Goal: Task Accomplishment & Management: Complete application form

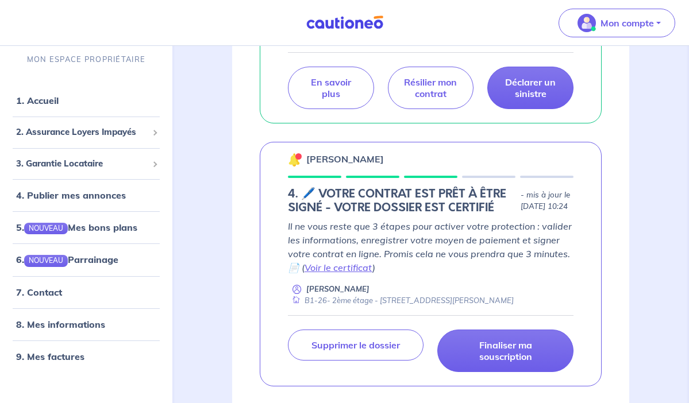
scroll to position [864, 0]
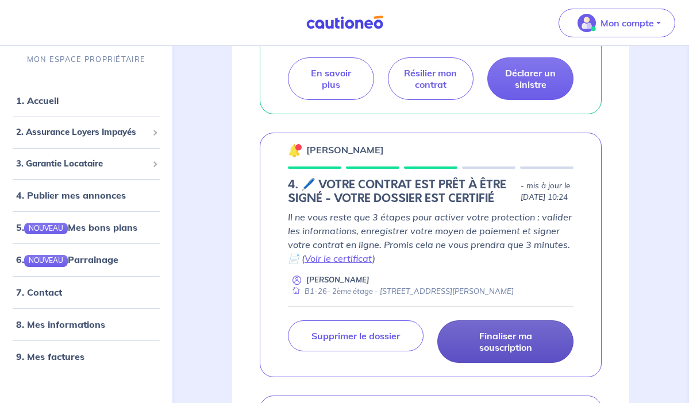
click at [508, 352] on p "Finaliser ma souscription" at bounding box center [505, 341] width 107 height 23
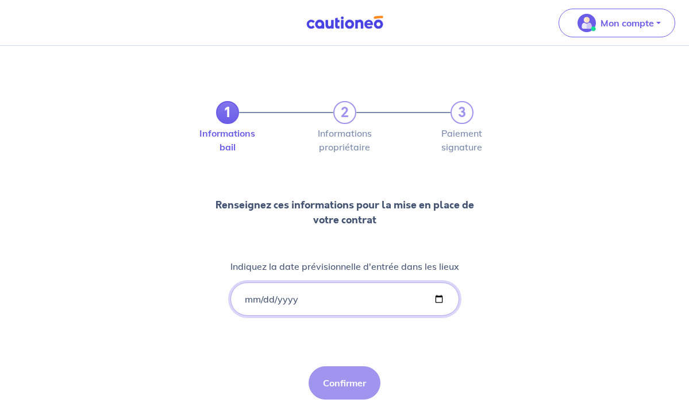
click at [245, 294] on input "Indiquez la date prévisionnelle d'entrée dans les lieux" at bounding box center [344, 299] width 229 height 33
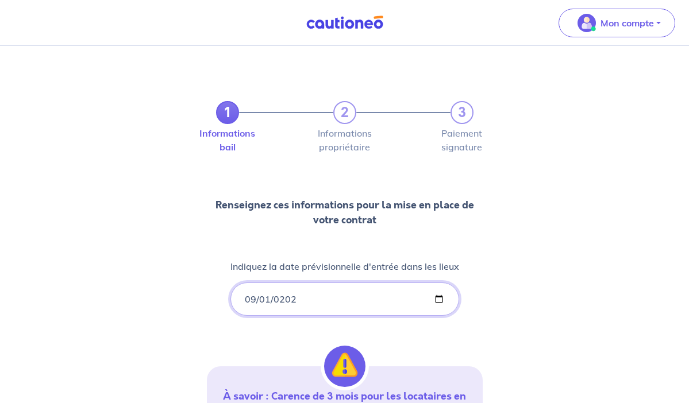
type input "[DATE]"
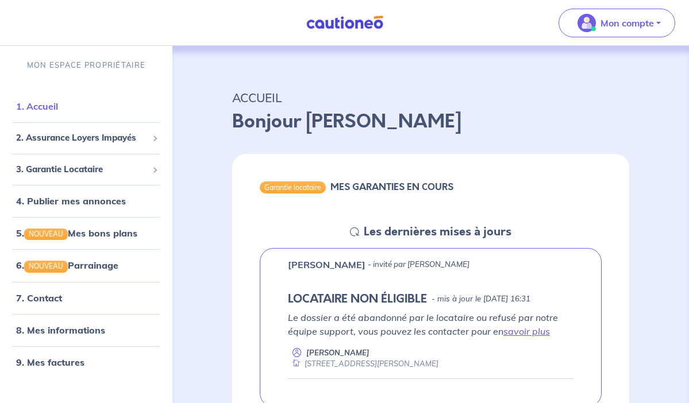
click at [58, 106] on link "1. Accueil" at bounding box center [37, 106] width 42 height 11
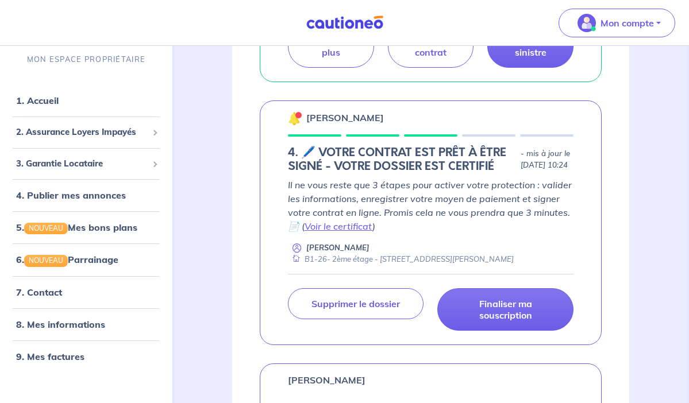
scroll to position [855, 0]
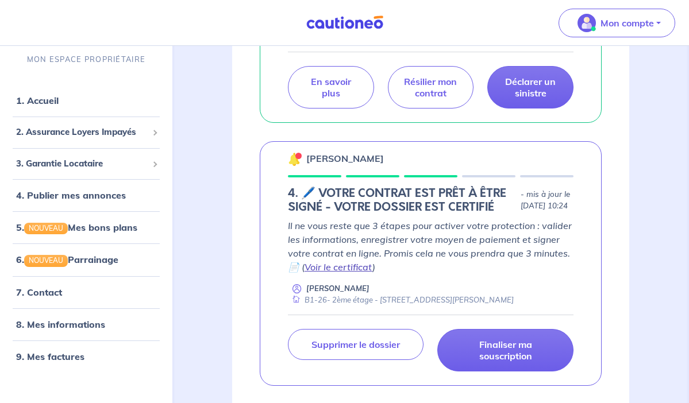
click at [335, 273] on link "Voir le certificat" at bounding box center [339, 266] width 68 height 11
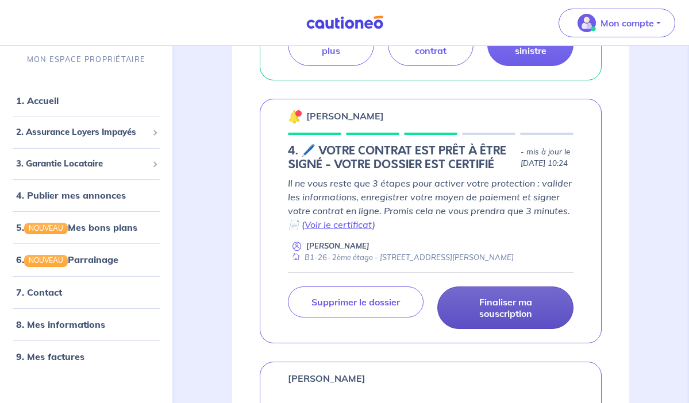
click at [499, 311] on p "Finaliser ma souscription" at bounding box center [505, 307] width 107 height 23
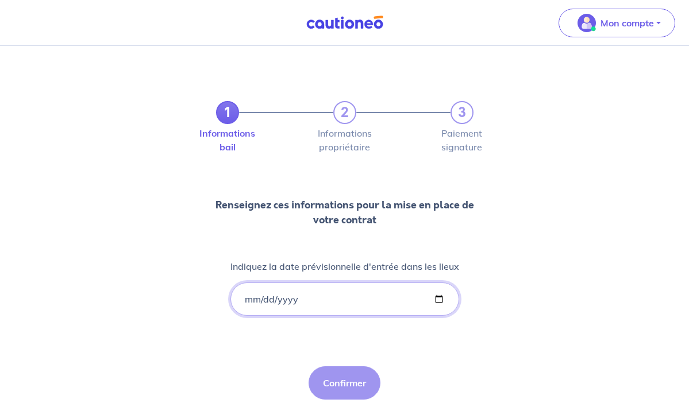
click at [252, 296] on input "Indiquez la date prévisionnelle d'entrée dans les lieux" at bounding box center [344, 299] width 229 height 33
click at [244, 297] on input "Indiquez la date prévisionnelle d'entrée dans les lieux" at bounding box center [344, 299] width 229 height 33
click at [255, 299] on input "Indiquez la date prévisionnelle d'entrée dans les lieux" at bounding box center [344, 299] width 229 height 33
click at [433, 298] on input "Indiquez la date prévisionnelle d'entrée dans les lieux" at bounding box center [344, 299] width 229 height 33
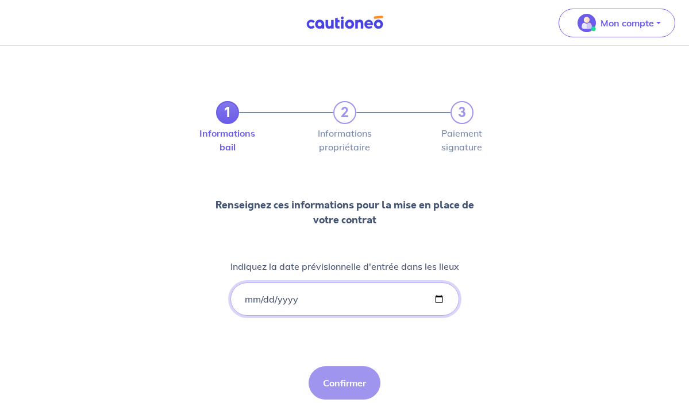
type input "[DATE]"
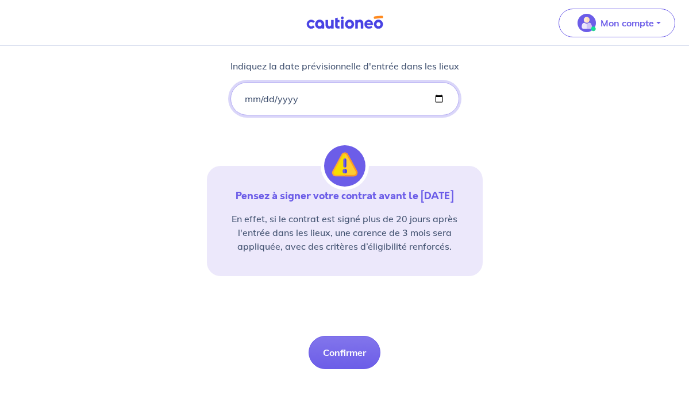
scroll to position [202, 0]
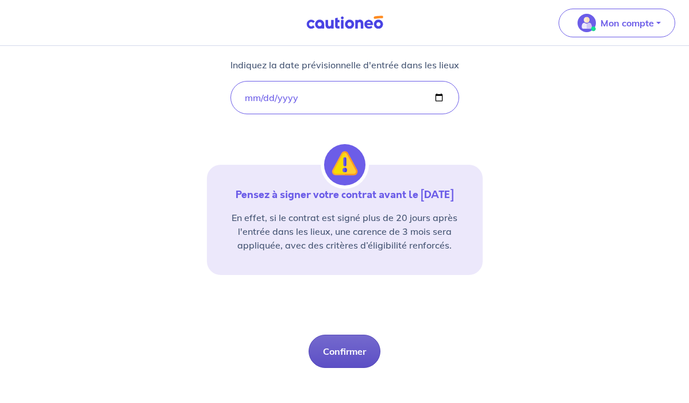
click at [346, 346] on button "Confirmer" at bounding box center [345, 351] width 72 height 33
select select "FR"
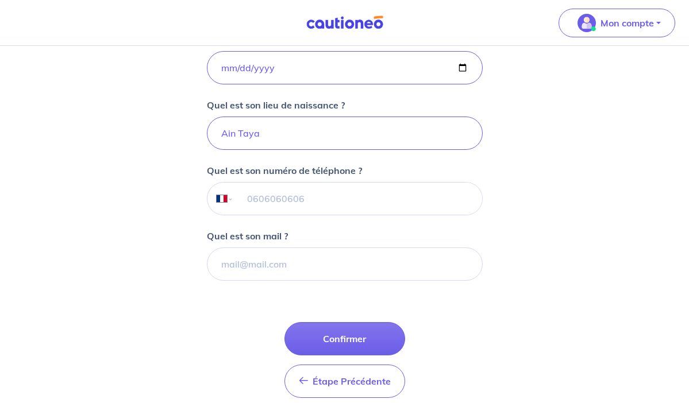
scroll to position [258, 0]
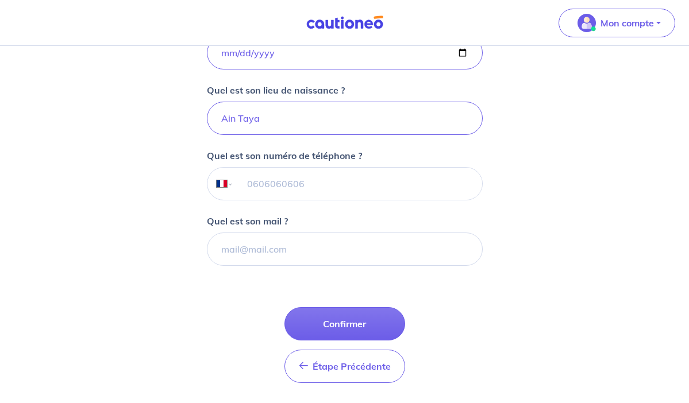
click at [287, 190] on input "tel" at bounding box center [357, 184] width 248 height 32
type input "07 53 65 99 76"
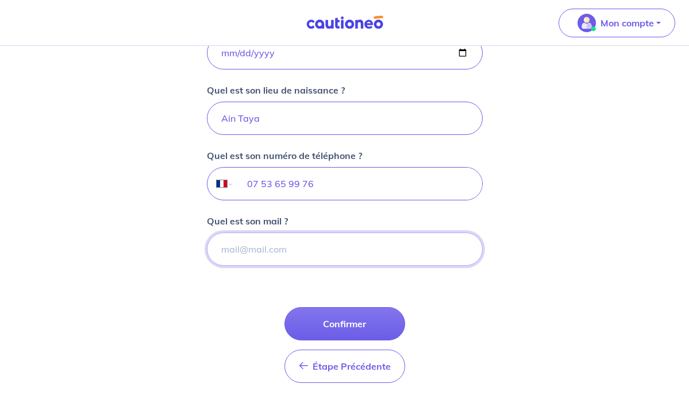
click at [298, 248] on input "Quel est son mail ?" at bounding box center [345, 249] width 276 height 33
click at [336, 257] on input "Quel est son mail ?" at bounding box center [345, 249] width 276 height 33
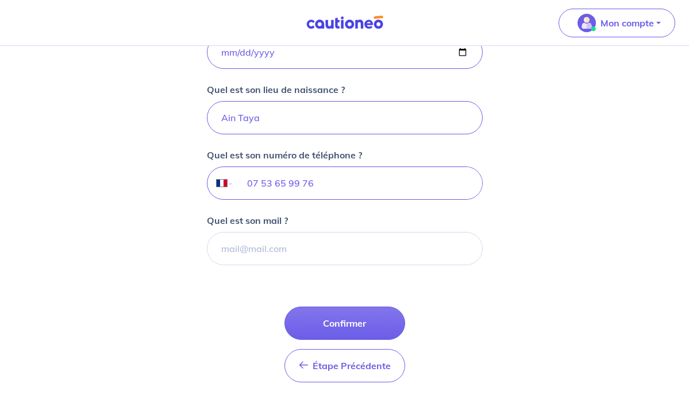
scroll to position [298, 0]
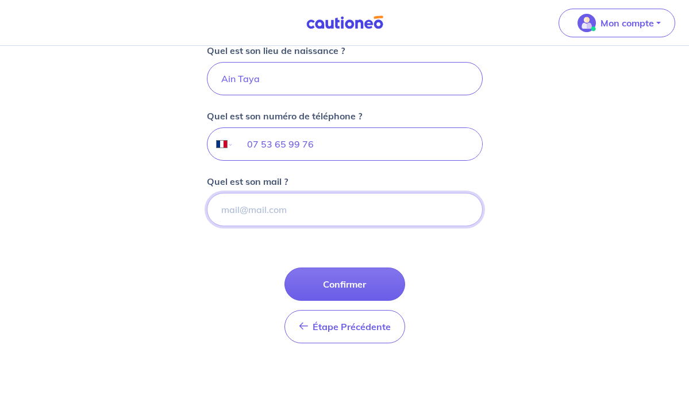
click at [296, 213] on input "Quel est son mail ?" at bounding box center [345, 209] width 276 height 33
